Goal: Communication & Community: Answer question/provide support

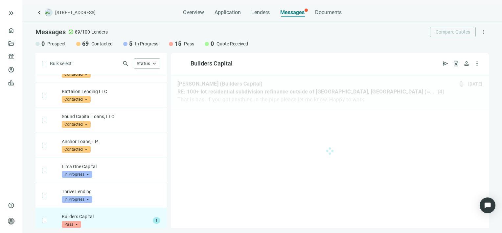
scroll to position [1736, 0]
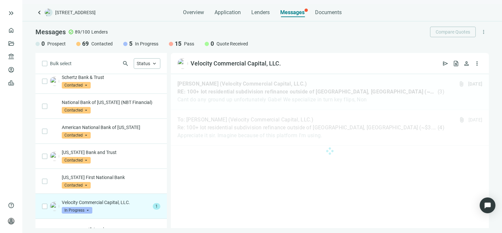
scroll to position [640, 0]
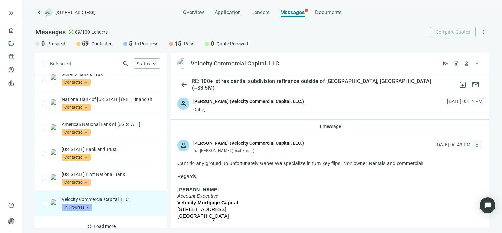
click at [474, 144] on span "more_vert" at bounding box center [477, 144] width 7 height 7
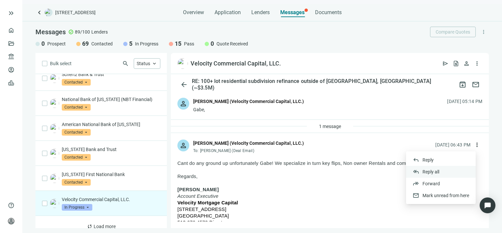
click at [431, 172] on span "Reply all" at bounding box center [431, 171] width 17 height 5
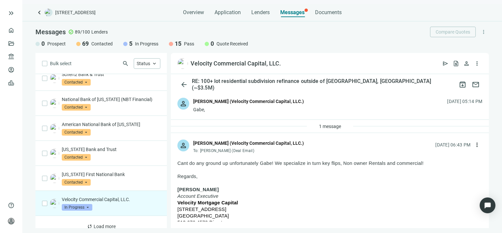
type textarea "**********"
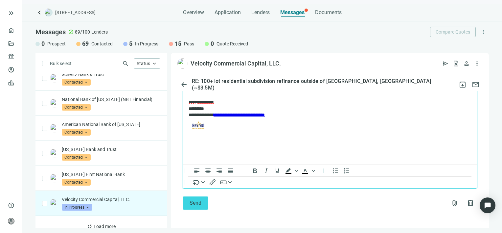
scroll to position [992, 0]
click at [191, 201] on span "Send" at bounding box center [196, 203] width 12 height 6
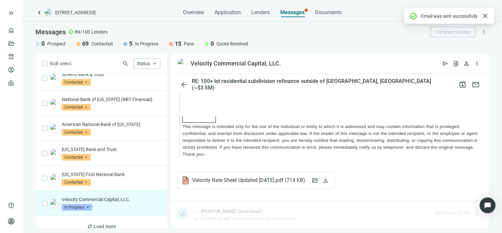
scroll to position [970, 0]
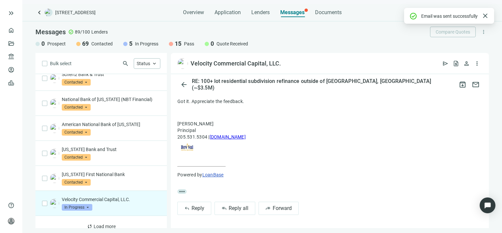
click at [87, 204] on span "In Progress" at bounding box center [77, 207] width 31 height 7
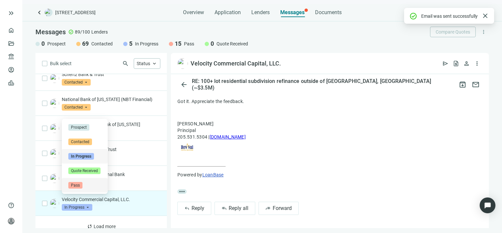
click at [76, 185] on span "Pass" at bounding box center [75, 185] width 14 height 7
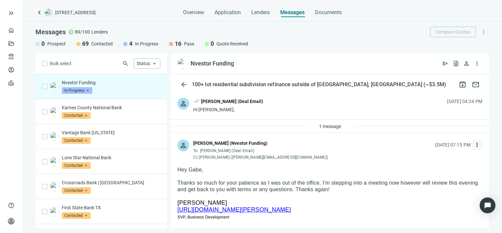
click at [474, 144] on span "more_vert" at bounding box center [477, 144] width 7 height 7
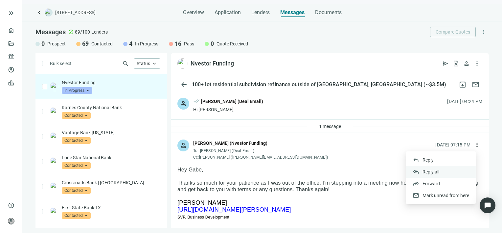
click at [435, 172] on span "Reply all" at bounding box center [431, 171] width 17 height 5
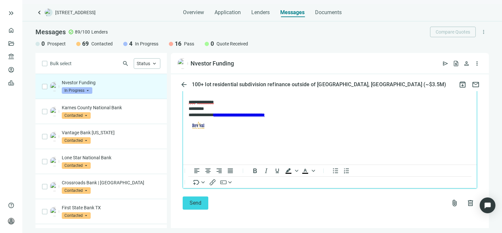
scroll to position [898, 0]
click at [193, 203] on span "Send" at bounding box center [196, 203] width 12 height 6
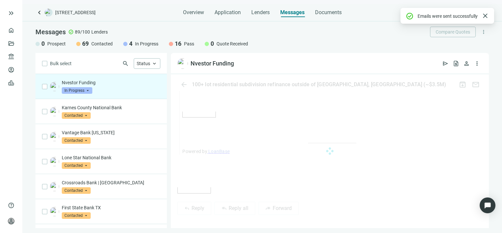
scroll to position [864, 0]
